Goal: Information Seeking & Learning: Understand process/instructions

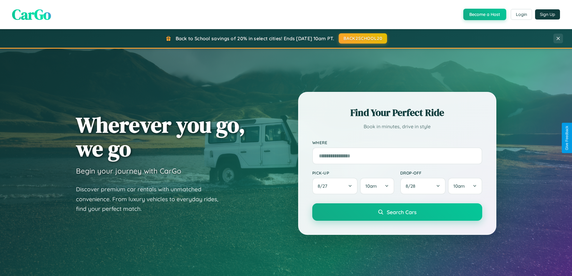
scroll to position [1156, 0]
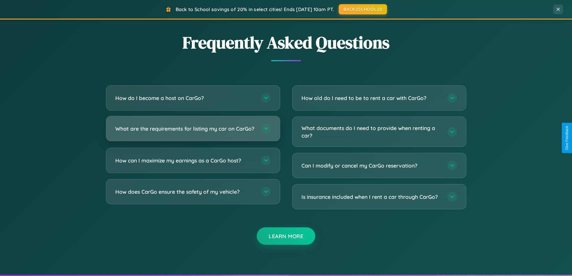
click at [193, 131] on h3 "What are the requirements for listing my car on CarGo?" at bounding box center [185, 129] width 140 height 8
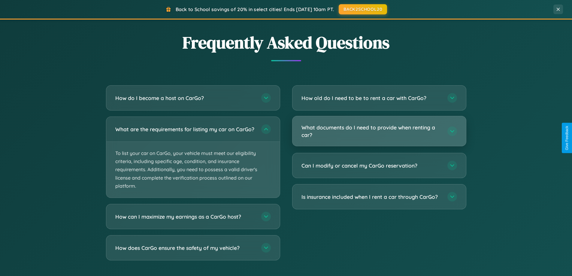
click at [379, 132] on h3 "What documents do I need to provide when renting a car?" at bounding box center [372, 131] width 140 height 15
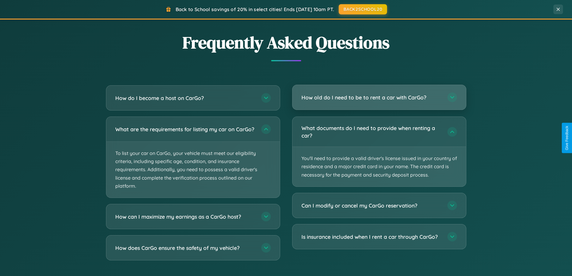
click at [379, 98] on h3 "How old do I need to be to rent a car with CarGo?" at bounding box center [372, 98] width 140 height 8
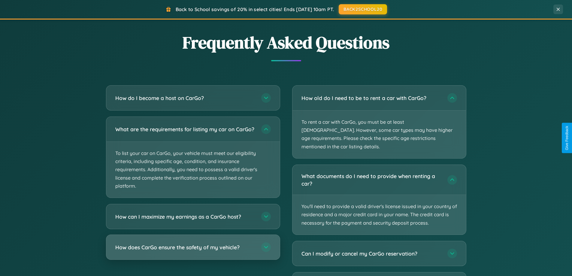
click at [193, 251] on h3 "How does CarGo ensure the safety of my vehicle?" at bounding box center [185, 248] width 140 height 8
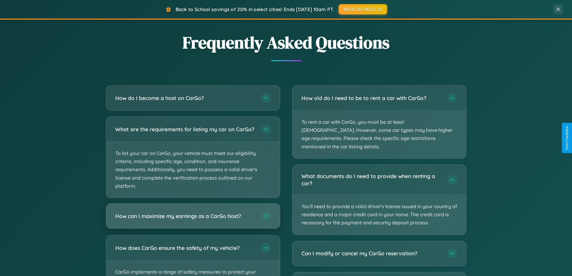
click at [193, 220] on h3 "How can I maximize my earnings as a CarGo host?" at bounding box center [185, 216] width 140 height 8
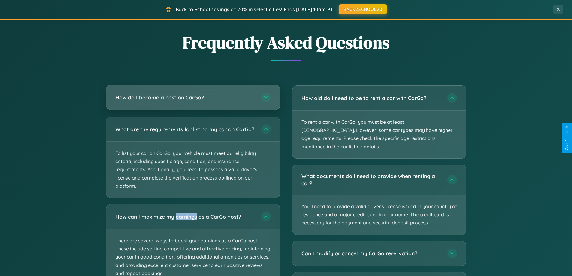
click at [193, 97] on h3 "How do I become a host on CarGo?" at bounding box center [185, 98] width 140 height 8
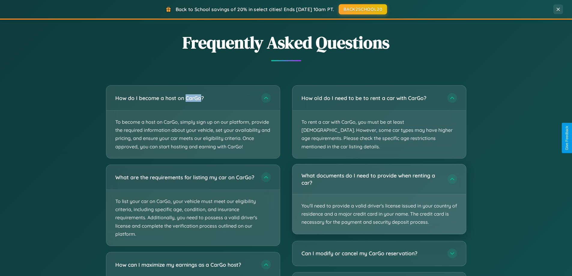
click at [379, 194] on p "You'll need to provide a valid driver's license issued in your country of resid…" at bounding box center [380, 214] width 174 height 40
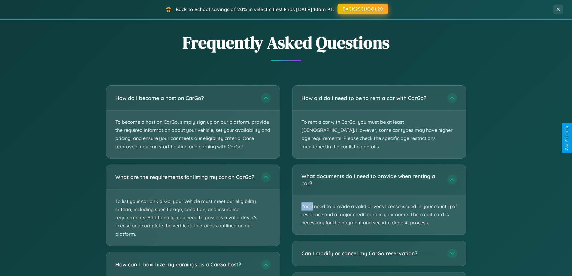
click at [363, 9] on button "BACK2SCHOOL20" at bounding box center [363, 9] width 51 height 11
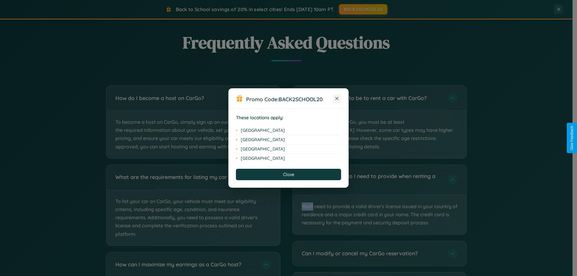
click at [337, 99] on icon at bounding box center [336, 98] width 3 height 3
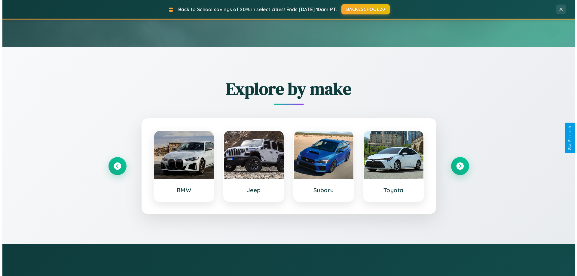
scroll to position [0, 0]
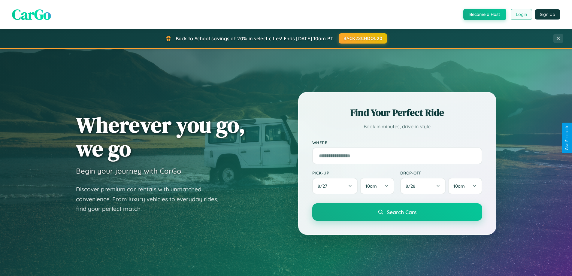
click at [521, 14] on button "Login" at bounding box center [521, 14] width 21 height 11
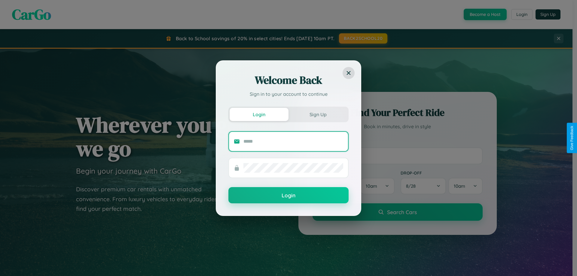
click at [293, 141] on input "text" at bounding box center [293, 142] width 100 height 10
type input "**********"
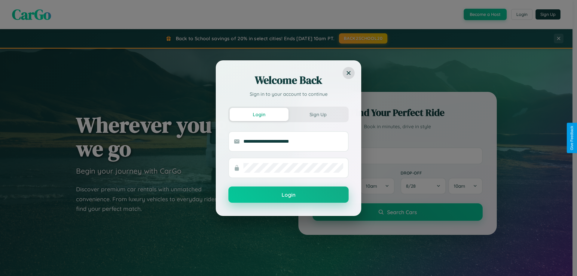
click at [288, 195] on button "Login" at bounding box center [288, 195] width 120 height 16
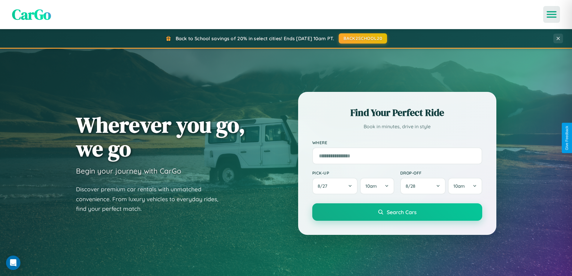
click at [552, 14] on icon "Open menu" at bounding box center [552, 14] width 9 height 5
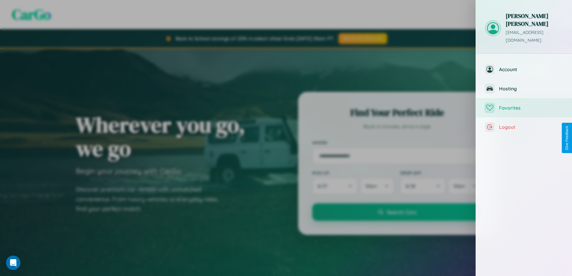
click at [524, 105] on span "Favorites" at bounding box center [531, 108] width 64 height 6
